Goal: Task Accomplishment & Management: Complete application form

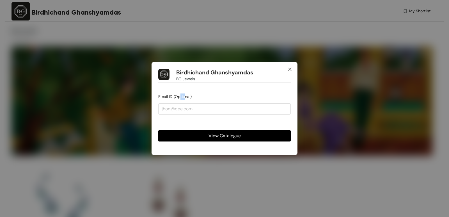
click at [292, 69] on span "Close" at bounding box center [289, 69] width 15 height 15
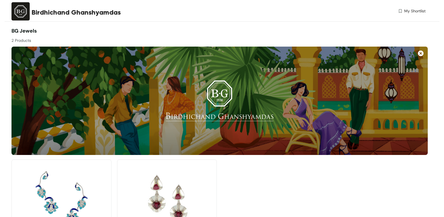
scroll to position [54, 0]
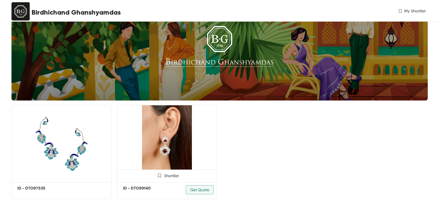
click at [161, 175] on img at bounding box center [159, 175] width 5 height 5
click at [196, 191] on span "Get Quote" at bounding box center [199, 189] width 19 height 6
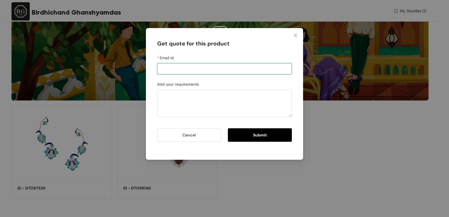
click at [184, 67] on input "Email id" at bounding box center [224, 68] width 135 height 11
type input "[EMAIL_ADDRESS][DOMAIN_NAME]"
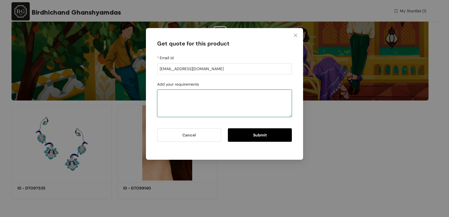
click at [167, 99] on textarea "Add your requirements" at bounding box center [224, 102] width 135 height 27
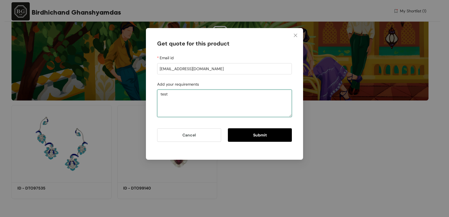
type textarea "test"
click at [240, 134] on button "Submit" at bounding box center [260, 134] width 64 height 13
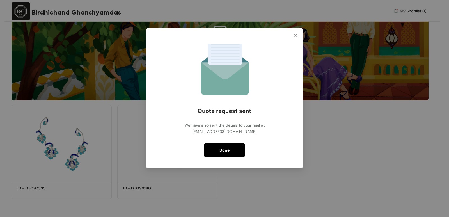
click at [237, 151] on button "Done" at bounding box center [224, 149] width 40 height 13
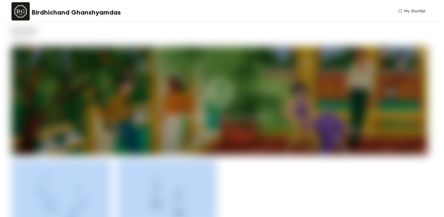
drag, startPoint x: 184, startPoint y: 171, endPoint x: 185, endPoint y: 164, distance: 6.5
click at [185, 164] on div "Shortlist ID - DTO97535 Get Quote Shortlist ID - DTO99140 Get Quote" at bounding box center [220, 204] width 422 height 98
click at [172, 189] on img at bounding box center [167, 196] width 100 height 75
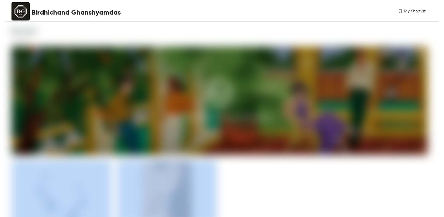
click at [201, 195] on img at bounding box center [167, 196] width 100 height 75
